Goal: Information Seeking & Learning: Find contact information

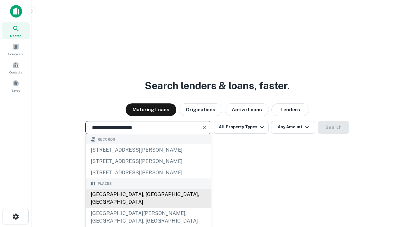
click at [148, 207] on div "[GEOGRAPHIC_DATA], [GEOGRAPHIC_DATA], [GEOGRAPHIC_DATA]" at bounding box center [148, 197] width 125 height 19
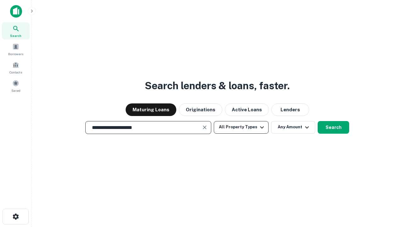
type input "**********"
click at [241, 127] on button "All Property Types" at bounding box center [241, 127] width 55 height 13
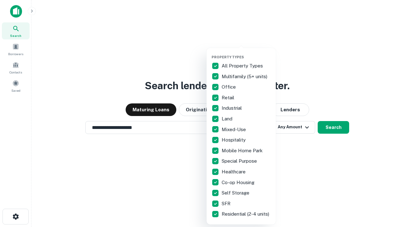
click at [246, 53] on button "button" at bounding box center [245, 53] width 69 height 0
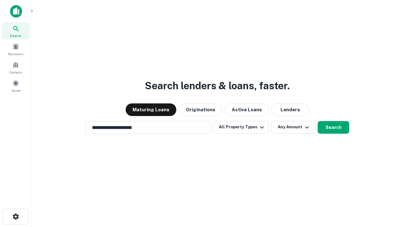
scroll to position [4, 76]
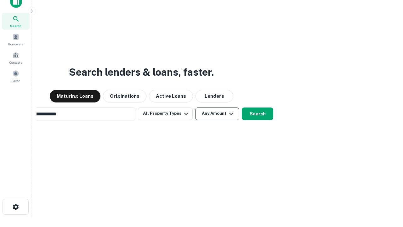
click at [195, 107] on button "Any Amount" at bounding box center [217, 113] width 44 height 13
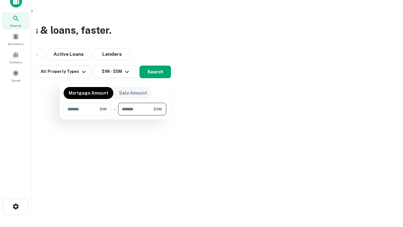
type input "*******"
click at [115, 115] on button "button" at bounding box center [115, 115] width 103 height 0
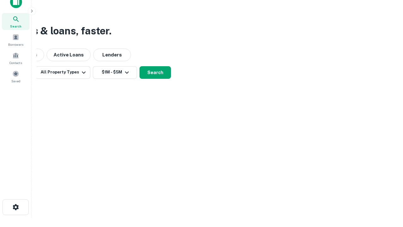
scroll to position [4, 116]
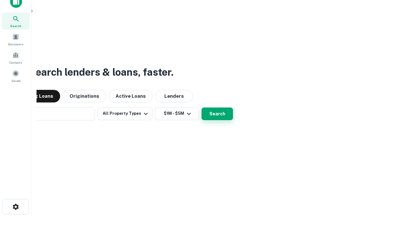
click at [201, 107] on button "Search" at bounding box center [216, 113] width 31 height 13
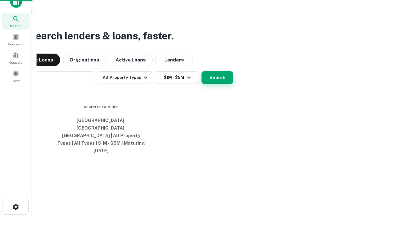
scroll to position [17, 178]
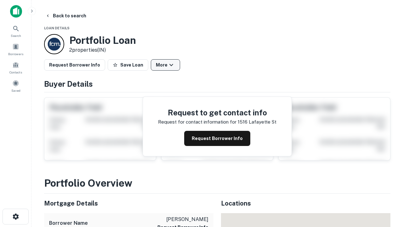
click at [165, 65] on button "More" at bounding box center [165, 64] width 29 height 11
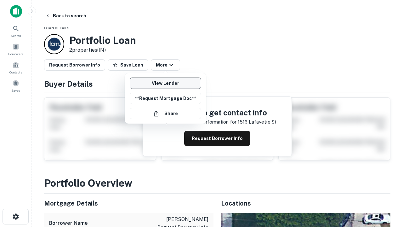
click at [165, 83] on link "View Lender" at bounding box center [165, 82] width 71 height 11
